Goal: Navigation & Orientation: Find specific page/section

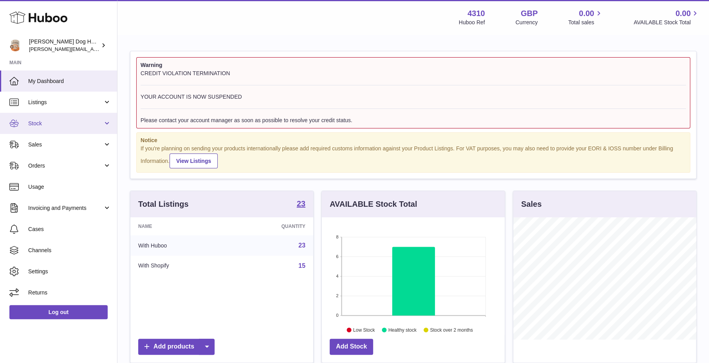
click at [51, 119] on link "Stock" at bounding box center [58, 123] width 117 height 21
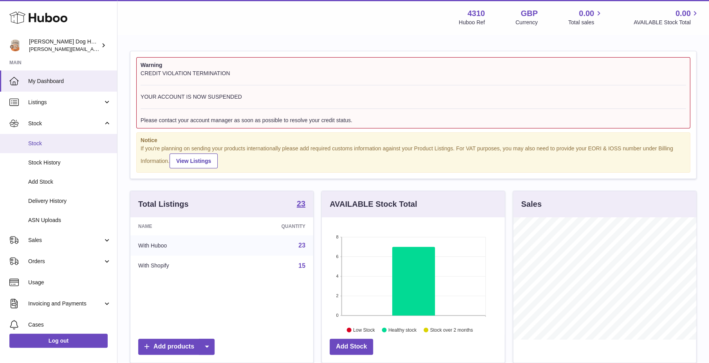
click at [51, 139] on link "Stock" at bounding box center [58, 143] width 117 height 19
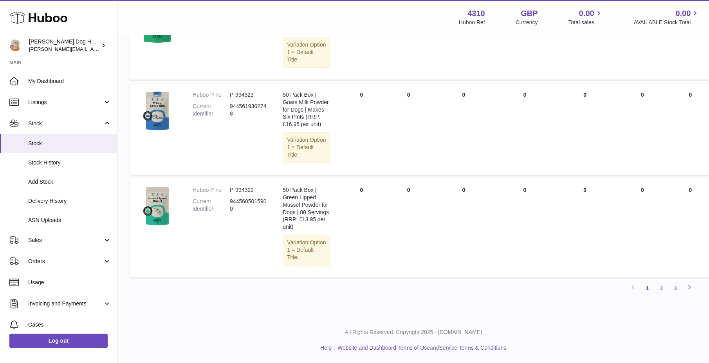
scroll to position [765, 0]
click at [662, 288] on link "2" at bounding box center [661, 288] width 14 height 14
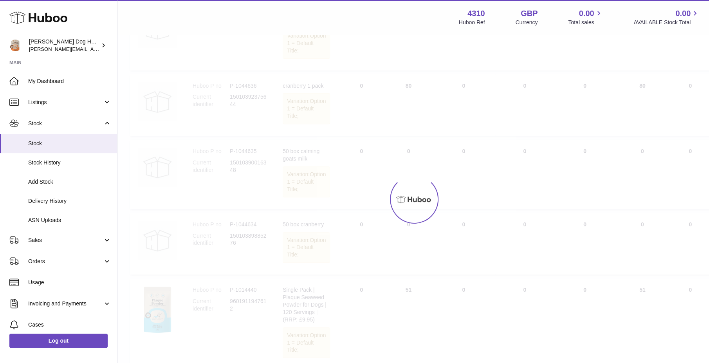
scroll to position [35, 0]
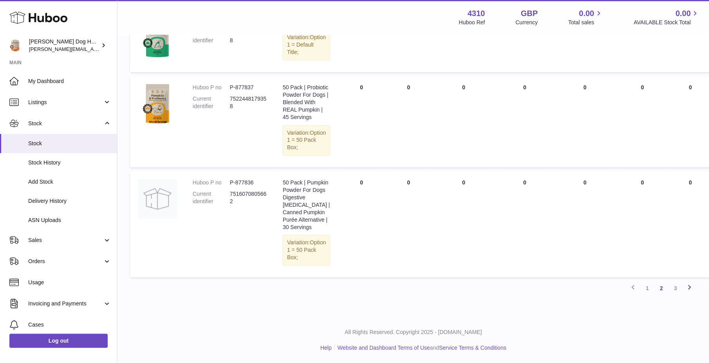
click at [683, 292] on link "Next" at bounding box center [690, 288] width 14 height 14
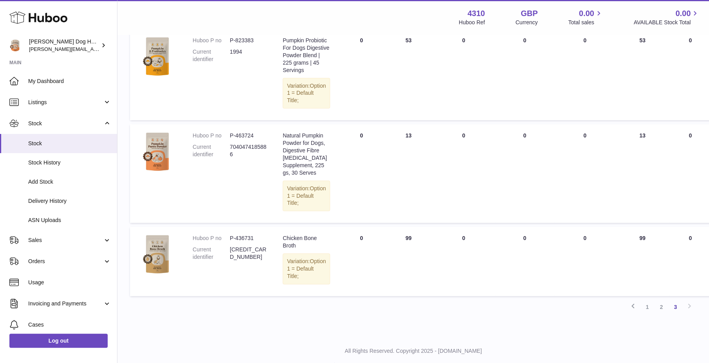
scroll to position [167, 0]
